Goal: Information Seeking & Learning: Learn about a topic

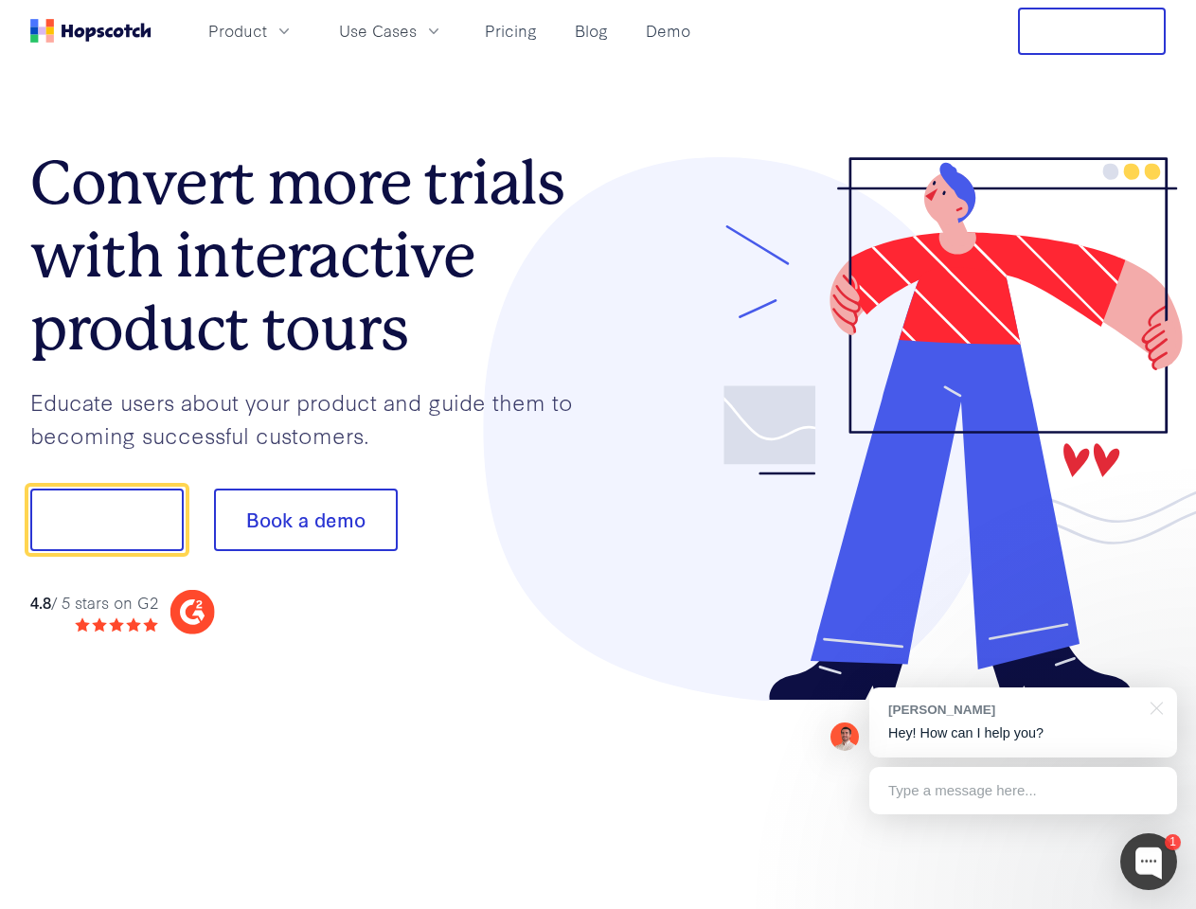
click at [598, 454] on div at bounding box center [882, 429] width 568 height 544
click at [267, 30] on span "Product" at bounding box center [237, 31] width 59 height 24
click at [417, 30] on span "Use Cases" at bounding box center [378, 31] width 78 height 24
click at [1092, 31] on button "Free Trial" at bounding box center [1092, 31] width 148 height 47
click at [106, 520] on button "Show me!" at bounding box center [106, 520] width 153 height 62
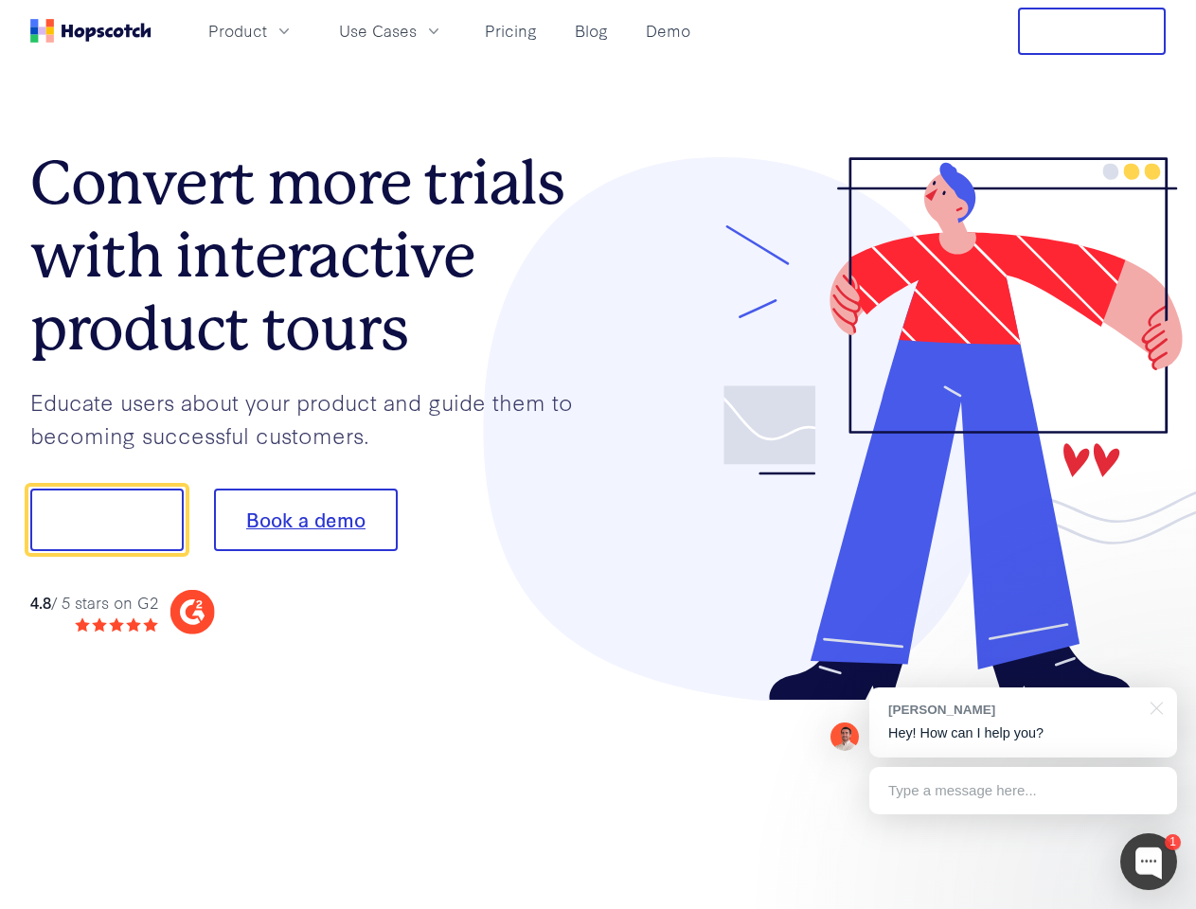
click at [305, 520] on button "Book a demo" at bounding box center [306, 520] width 184 height 62
click at [1149, 862] on div at bounding box center [1148, 861] width 57 height 57
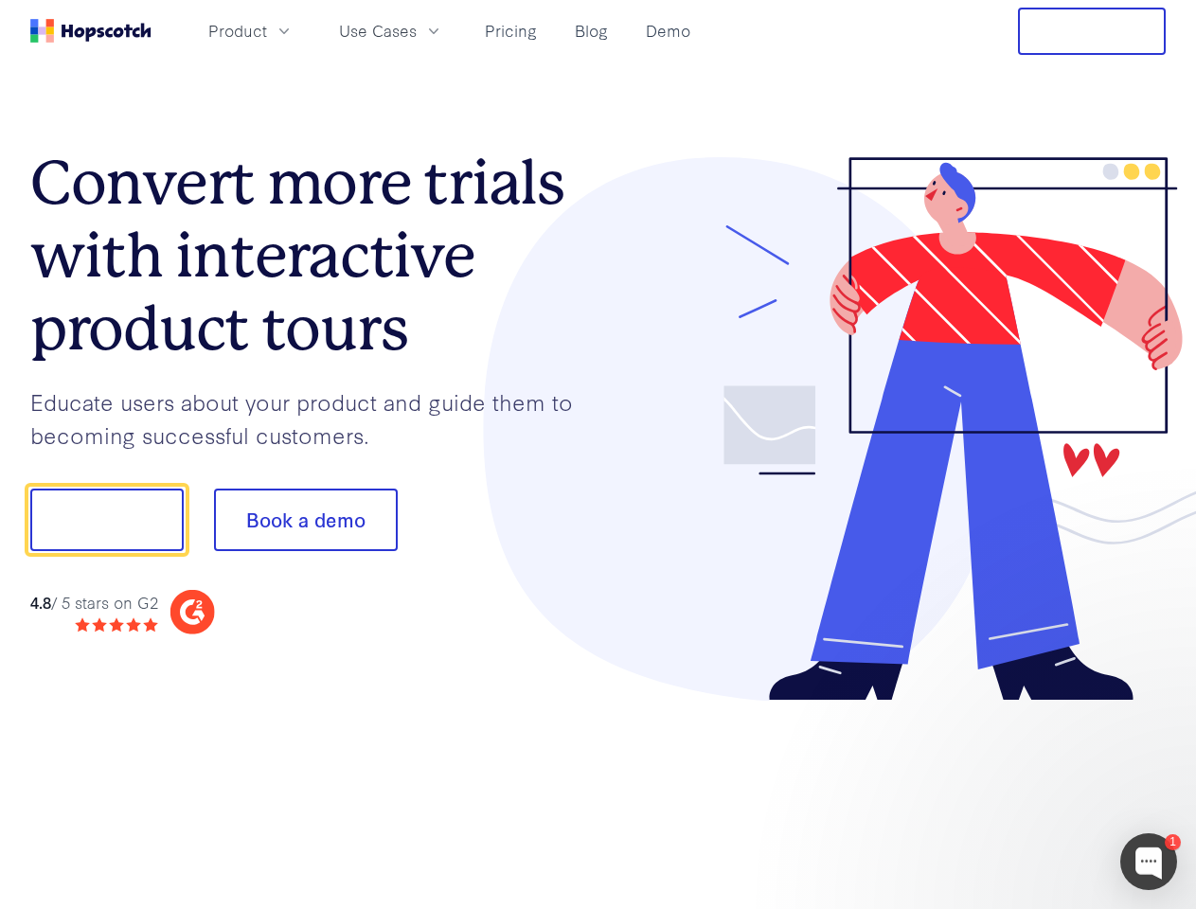
click at [1023, 722] on div at bounding box center [999, 518] width 355 height 632
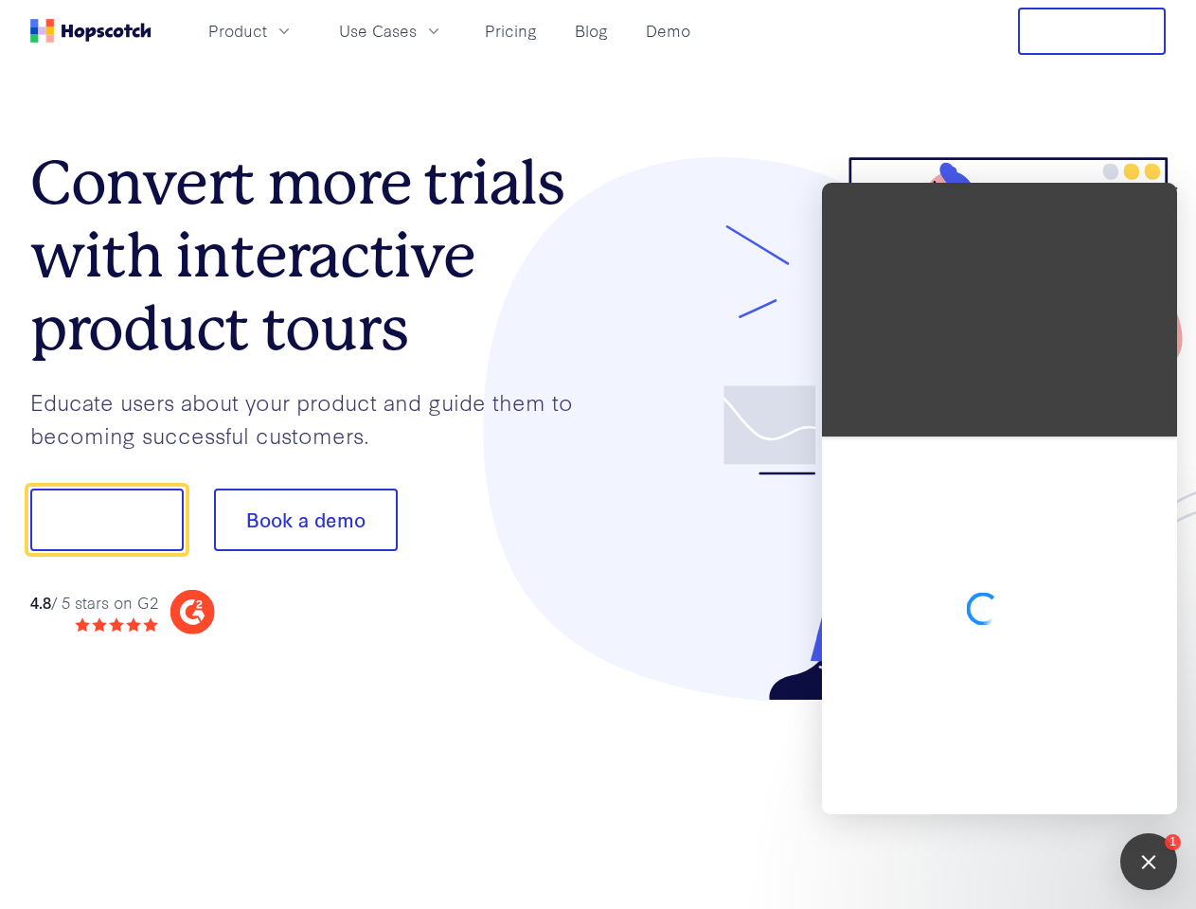
click at [1153, 706] on div at bounding box center [999, 625] width 355 height 378
click at [1023, 791] on div at bounding box center [999, 625] width 355 height 378
